Goal: Transaction & Acquisition: Purchase product/service

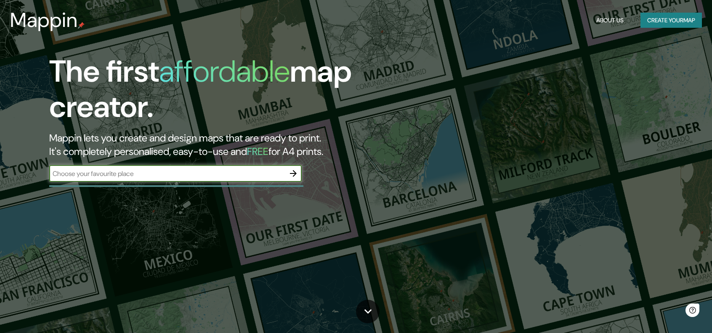
click at [182, 174] on input "text" at bounding box center [167, 174] width 236 height 10
type input "[GEOGRAPHIC_DATA]"
click at [296, 175] on icon "button" at bounding box center [293, 173] width 10 height 10
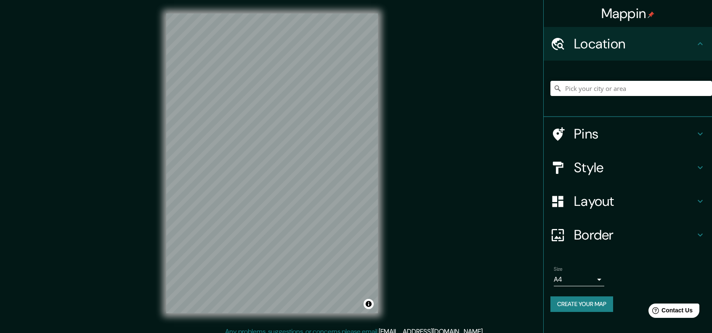
click at [621, 165] on h4 "Style" at bounding box center [634, 167] width 121 height 17
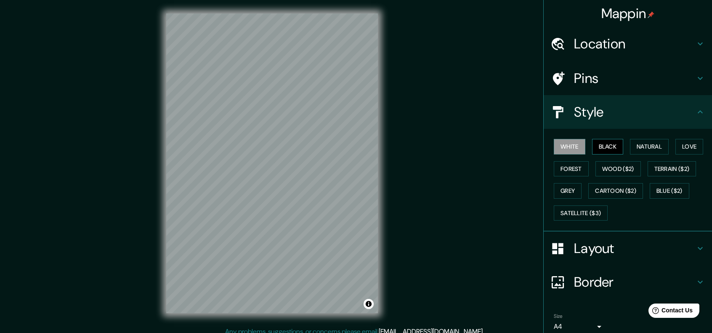
click at [598, 144] on button "Black" at bounding box center [608, 147] width 32 height 16
click at [620, 250] on h4 "Layout" at bounding box center [634, 248] width 121 height 17
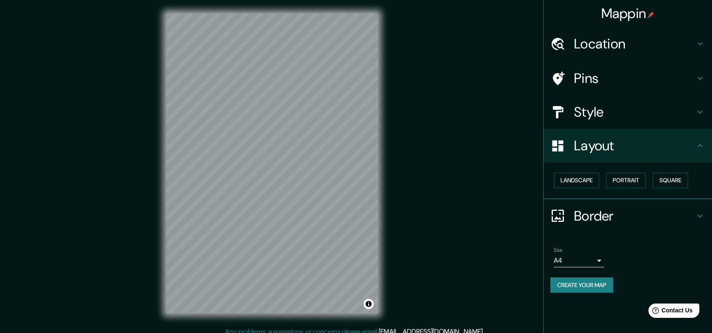
click at [698, 151] on div "Layout" at bounding box center [628, 146] width 168 height 34
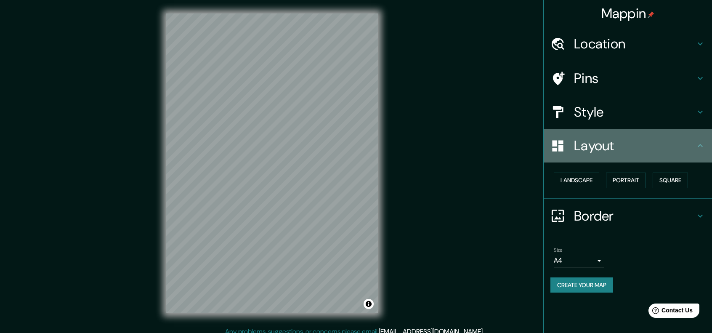
click at [707, 139] on div "Layout" at bounding box center [628, 146] width 168 height 34
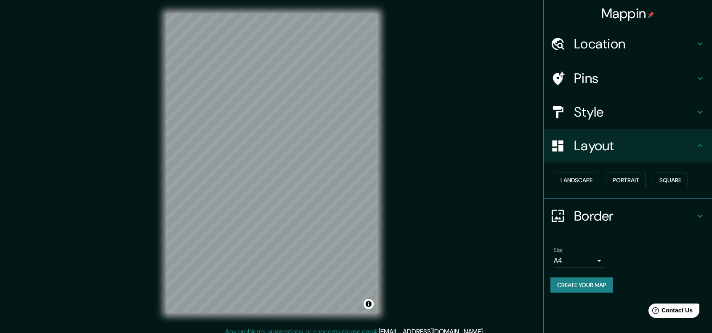
click at [685, 39] on h4 "Location" at bounding box center [634, 43] width 121 height 17
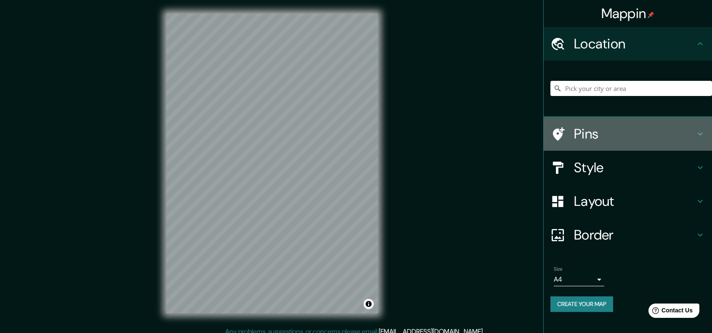
click at [553, 135] on icon at bounding box center [558, 134] width 15 height 15
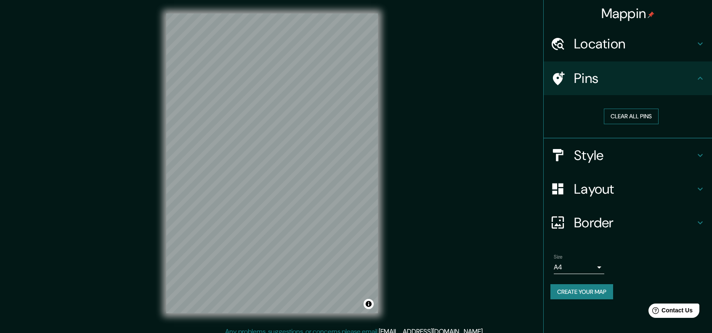
click at [627, 117] on button "Clear all pins" at bounding box center [631, 117] width 55 height 16
click at [324, 162] on div at bounding box center [324, 159] width 7 height 7
click at [700, 75] on icon at bounding box center [701, 78] width 10 height 10
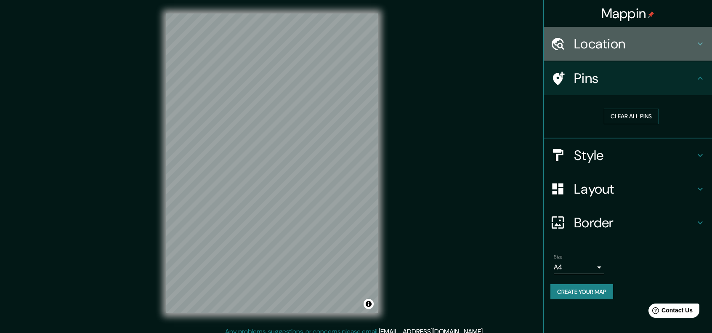
click at [700, 48] on icon at bounding box center [701, 44] width 10 height 10
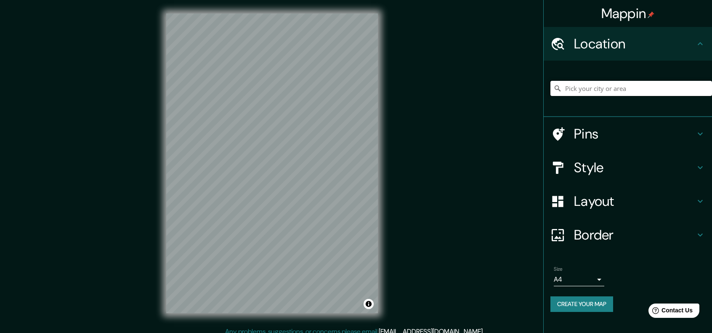
click at [643, 93] on input "Pick your city or area" at bounding box center [632, 88] width 162 height 15
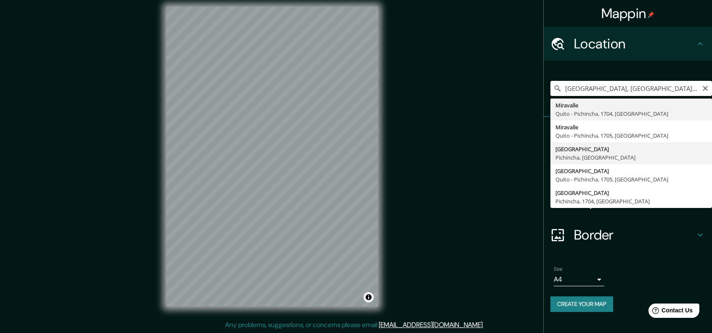
scroll to position [7, 0]
click at [692, 88] on input "[GEOGRAPHIC_DATA], [GEOGRAPHIC_DATA] - [GEOGRAPHIC_DATA], 1704, [GEOGRAPHIC_DAT…" at bounding box center [632, 88] width 162 height 15
click at [699, 88] on input "[GEOGRAPHIC_DATA], [GEOGRAPHIC_DATA] - [GEOGRAPHIC_DATA], 1704, [GEOGRAPHIC_DAT…" at bounding box center [632, 88] width 162 height 15
drag, startPoint x: 695, startPoint y: 88, endPoint x: 552, endPoint y: 98, distance: 142.7
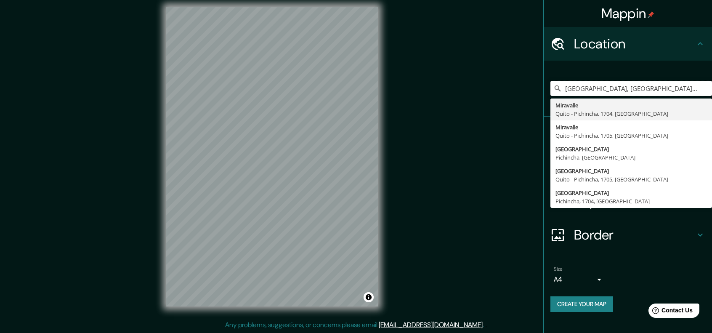
click at [552, 98] on div "[GEOGRAPHIC_DATA], [GEOGRAPHIC_DATA] - [GEOGRAPHIC_DATA], 1704, [GEOGRAPHIC_DAT…" at bounding box center [632, 88] width 162 height 42
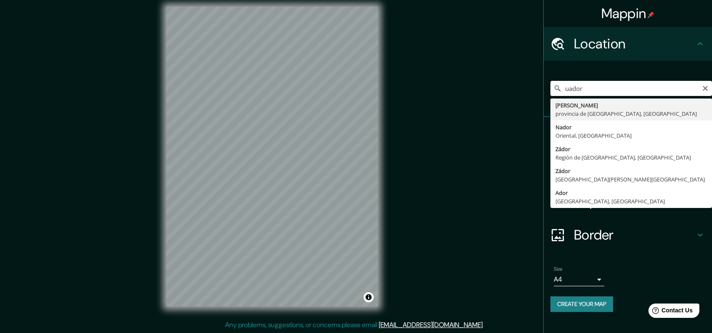
click at [652, 89] on input "uador" at bounding box center [632, 88] width 162 height 15
type input "u"
type input "[PERSON_NAME], [GEOGRAPHIC_DATA] - Pichincha, 1705, [GEOGRAPHIC_DATA]"
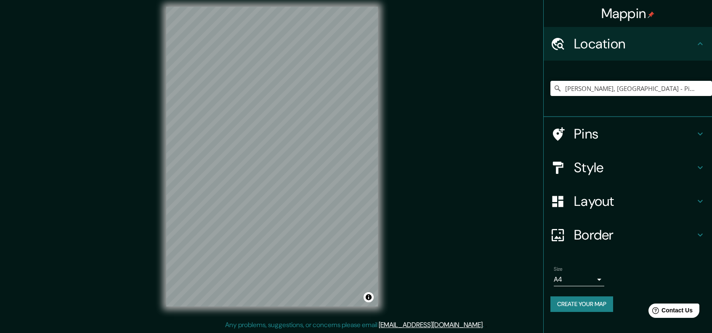
click at [599, 280] on body "Mappin Location [PERSON_NAME], [GEOGRAPHIC_DATA] - [GEOGRAPHIC_DATA], 1705, [GE…" at bounding box center [356, 159] width 712 height 333
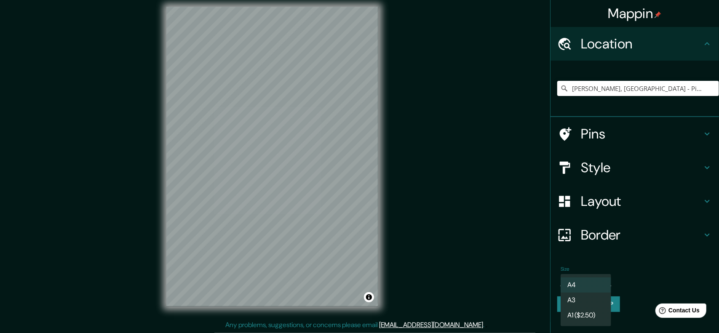
click at [596, 277] on li "A4" at bounding box center [585, 284] width 51 height 15
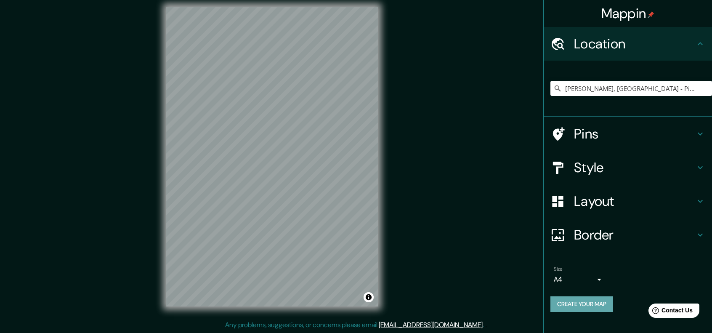
click at [588, 304] on button "Create your map" at bounding box center [582, 304] width 63 height 16
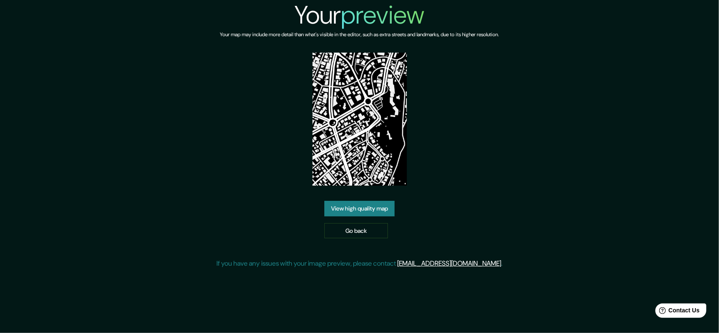
click at [377, 213] on link "View high quality map" at bounding box center [359, 209] width 70 height 16
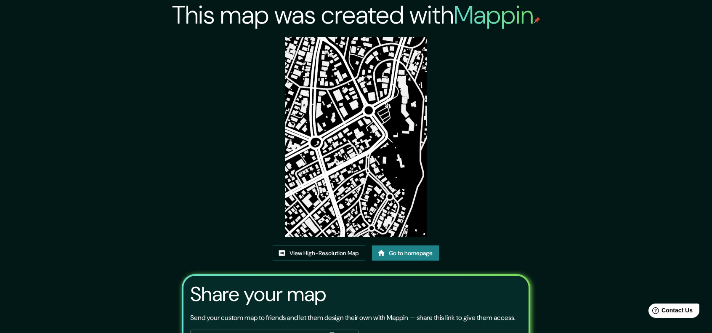
click at [375, 208] on img at bounding box center [355, 137] width 141 height 200
click at [328, 252] on link "View High-Resolution Map" at bounding box center [319, 253] width 93 height 16
